Goal: Find specific page/section: Find specific page/section

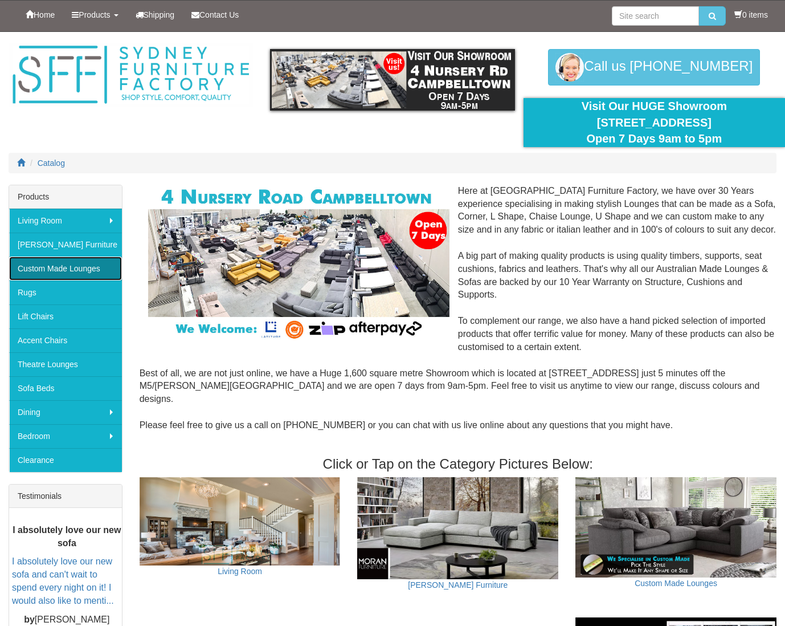
click at [60, 266] on link "Custom Made Lounges" at bounding box center [65, 268] width 113 height 24
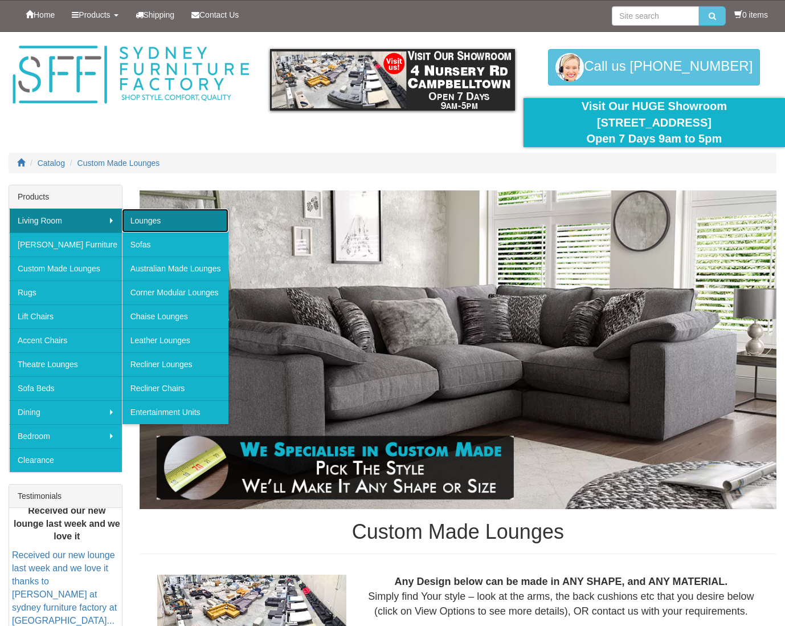
click at [152, 217] on link "Lounges" at bounding box center [175, 221] width 107 height 24
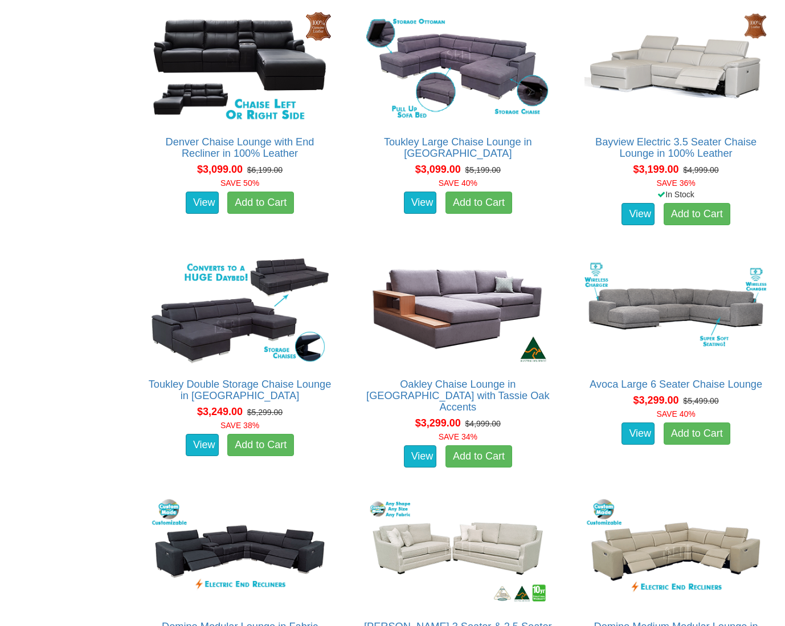
scroll to position [4787, 0]
